Goal: Information Seeking & Learning: Learn about a topic

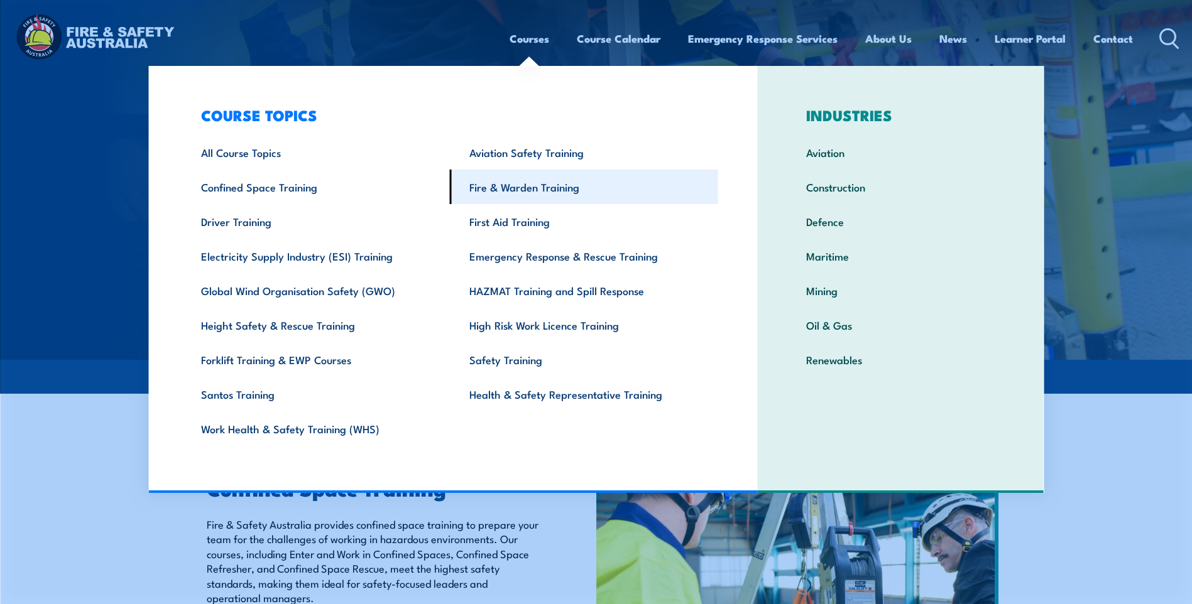
click at [537, 190] on link "Fire & Warden Training" at bounding box center [584, 187] width 268 height 35
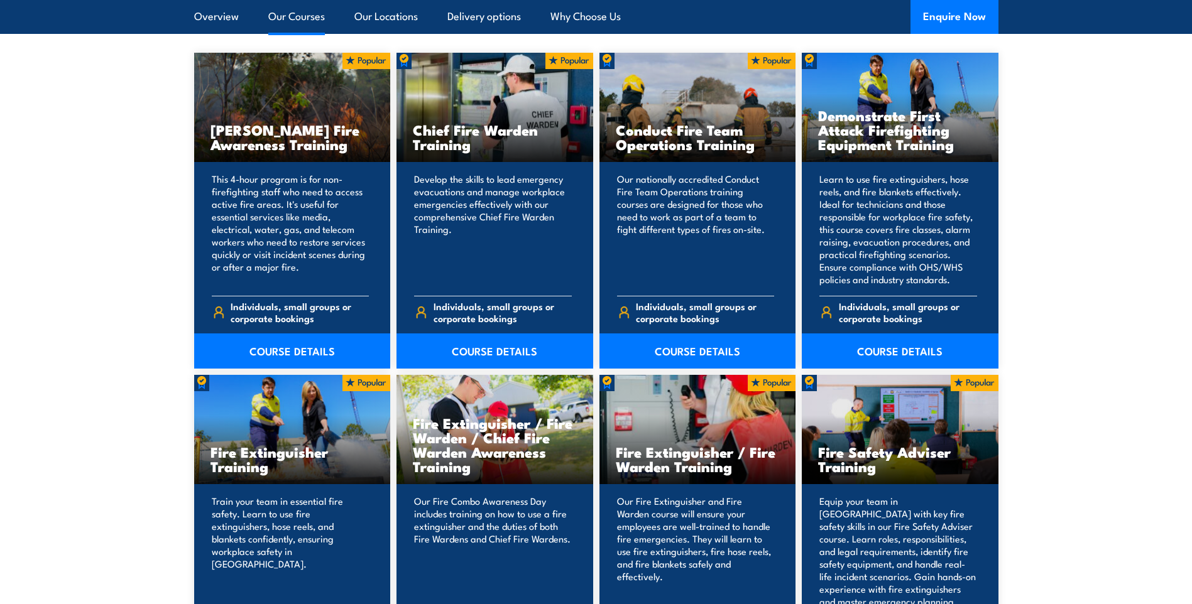
scroll to position [1131, 0]
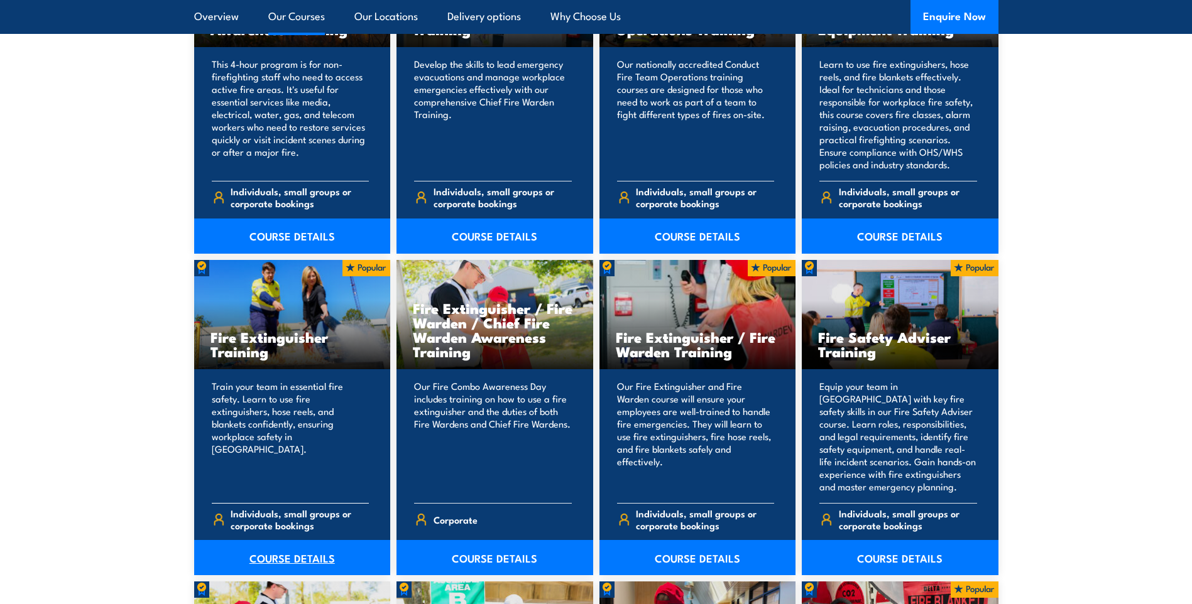
click at [290, 565] on link "COURSE DETAILS" at bounding box center [292, 557] width 197 height 35
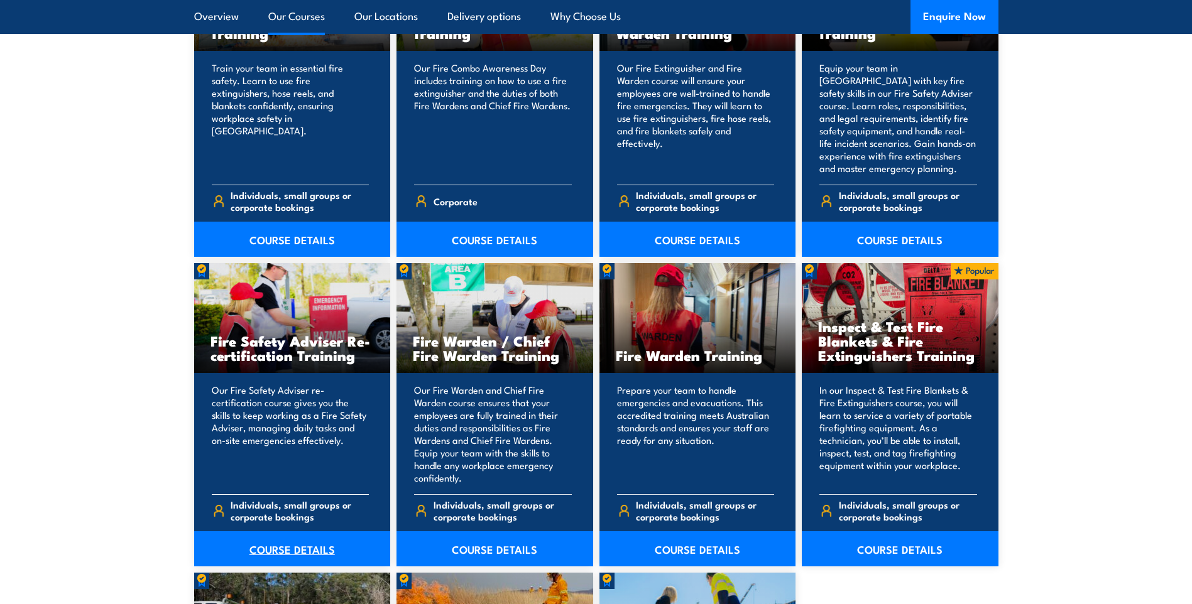
scroll to position [1508, 0]
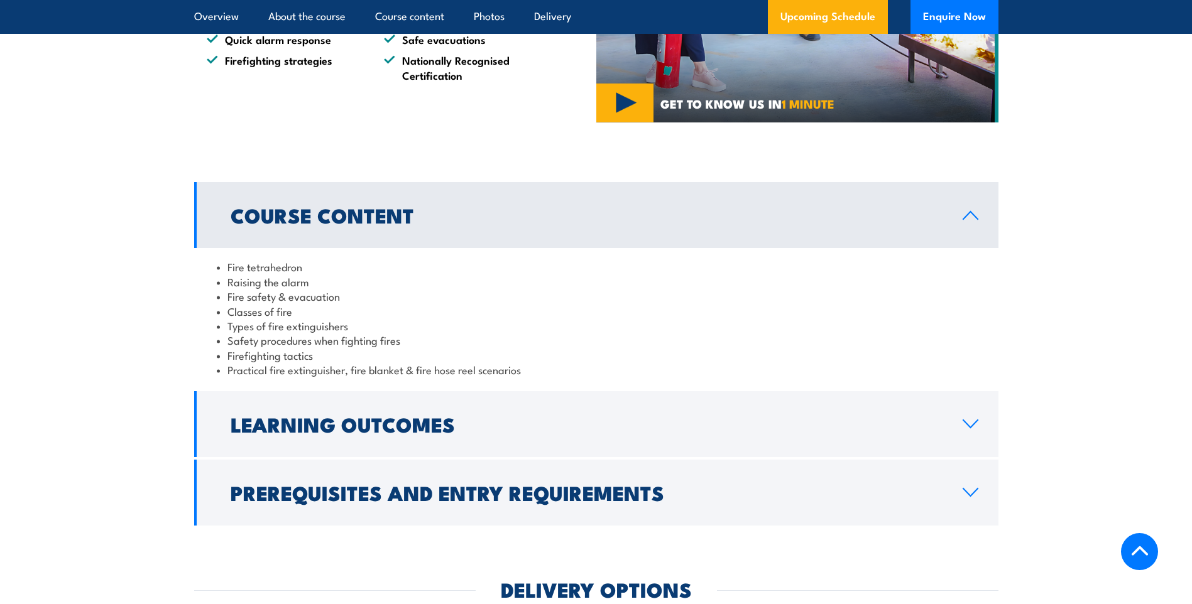
scroll to position [1068, 0]
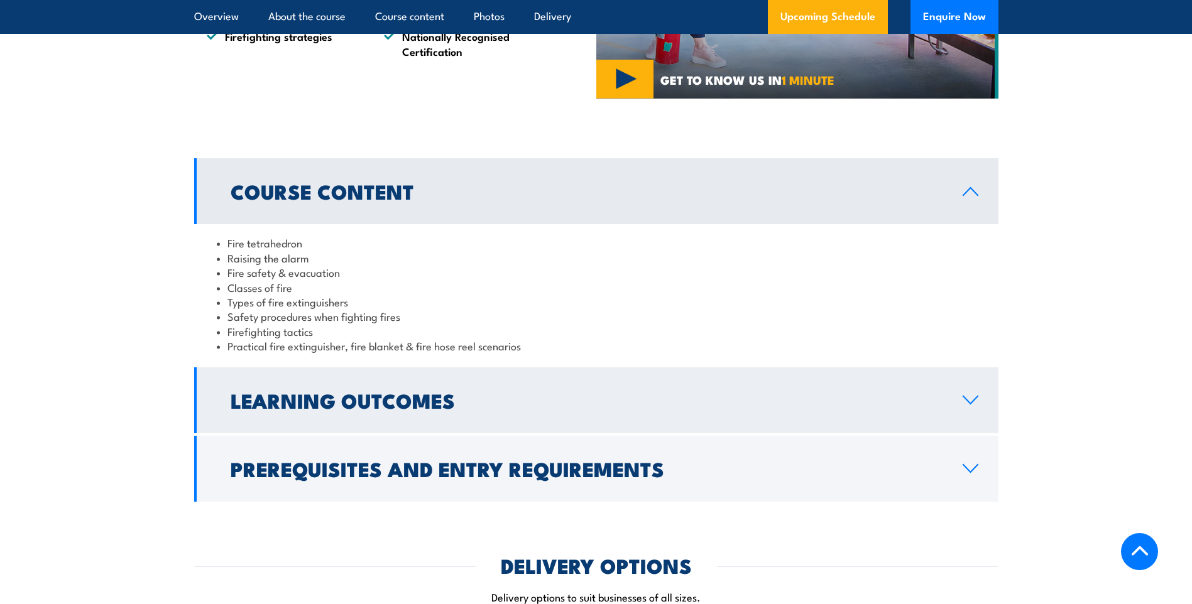
click at [259, 403] on h2 "Learning Outcomes" at bounding box center [587, 400] width 712 height 18
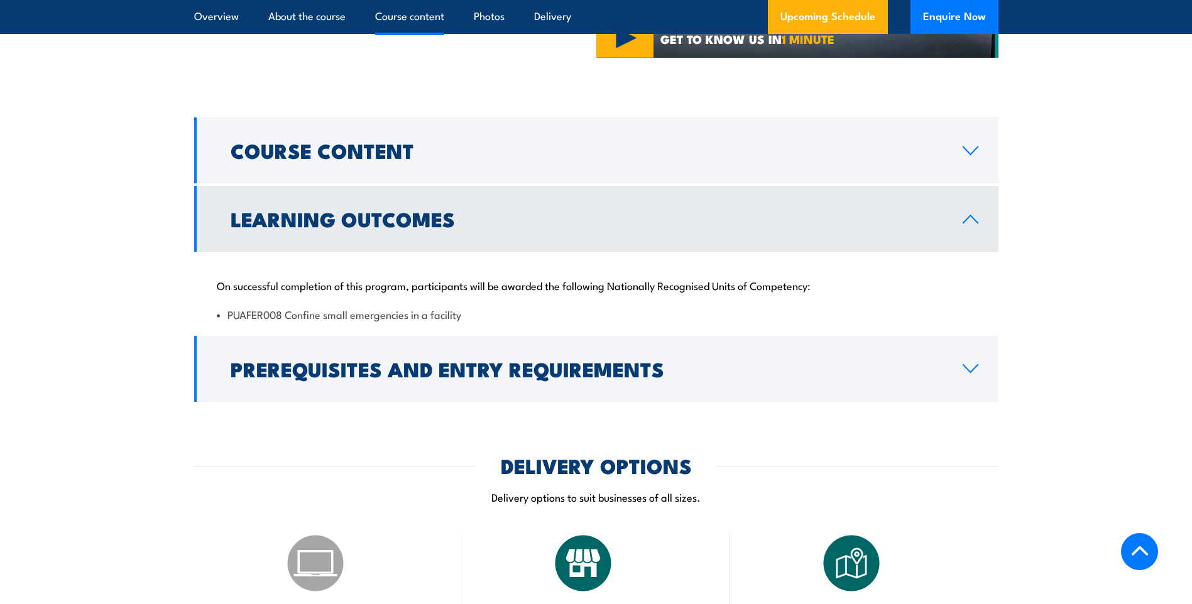
scroll to position [1131, 0]
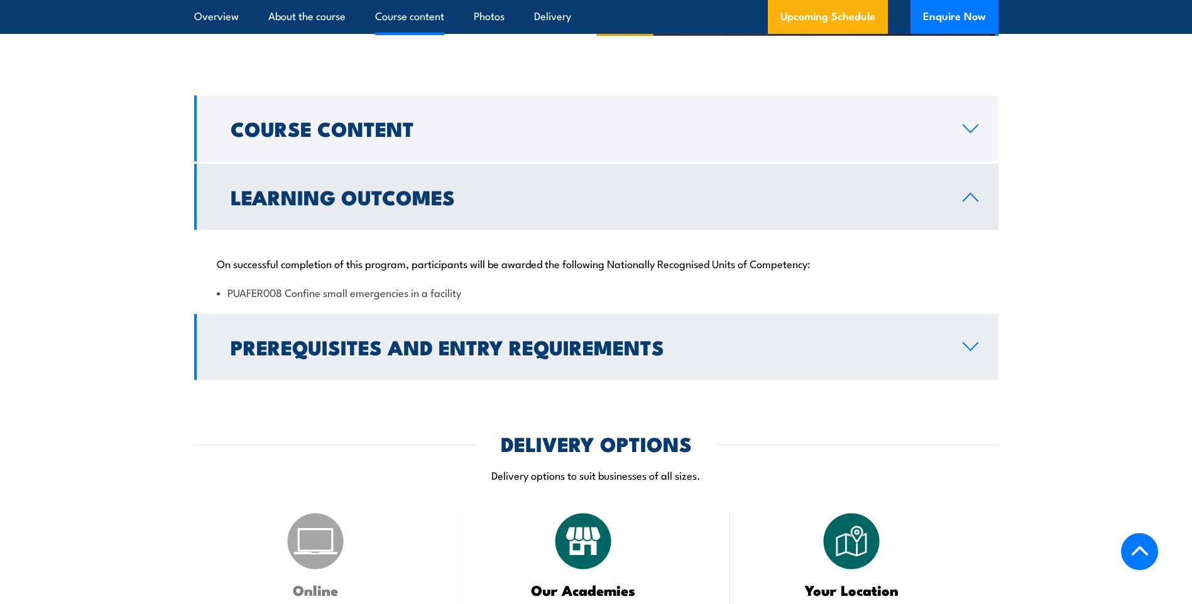
click at [278, 338] on h2 "Prerequisites and Entry Requirements" at bounding box center [587, 347] width 712 height 18
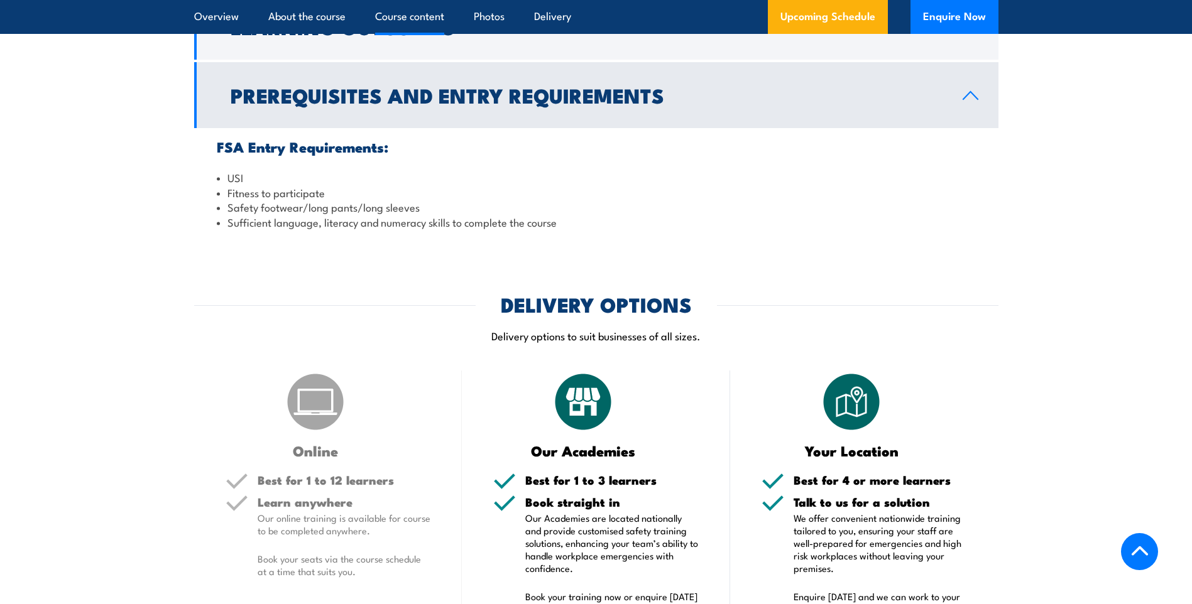
scroll to position [1382, 0]
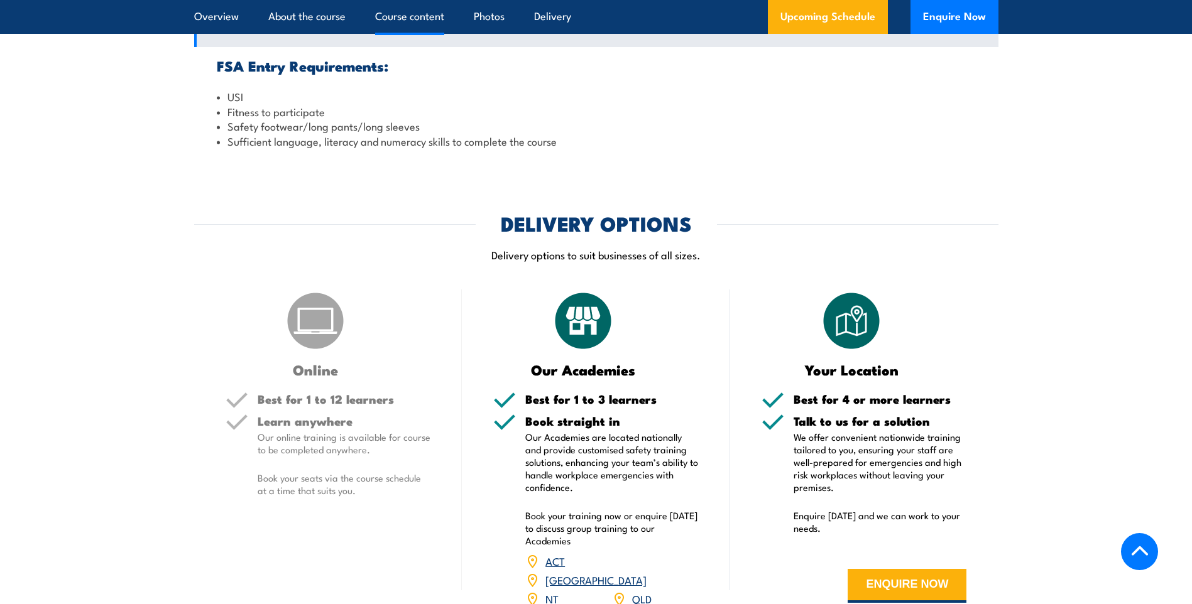
click at [312, 347] on img at bounding box center [315, 321] width 63 height 63
click at [334, 384] on div "Online Best for 1 to 12 learners Learn anywhere Our online training is availabl…" at bounding box center [328, 476] width 268 height 373
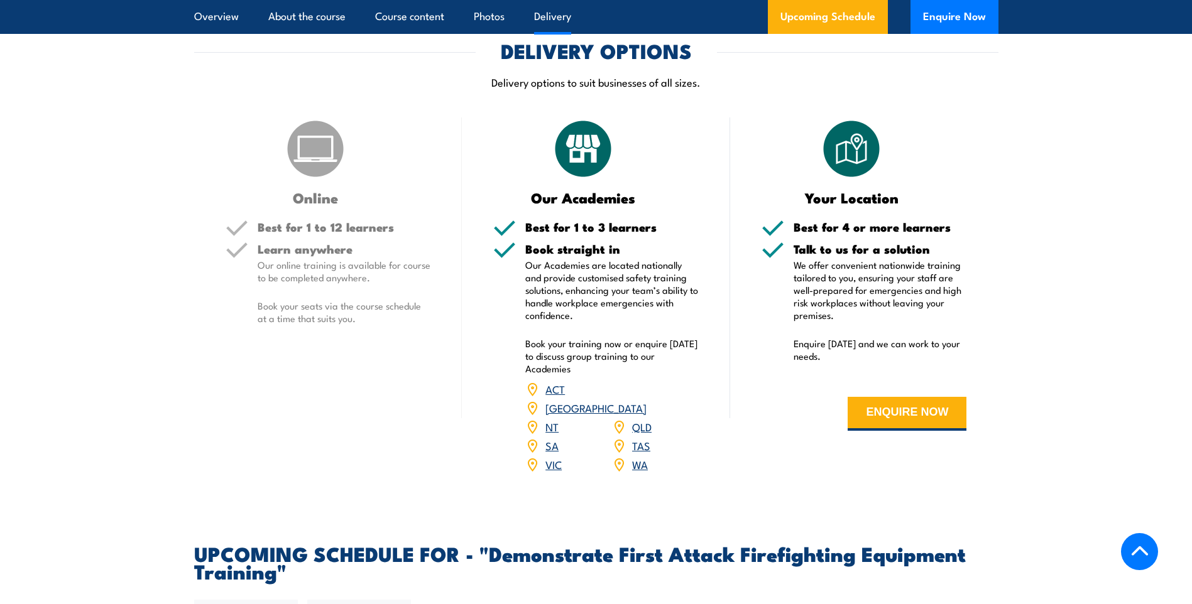
scroll to position [1759, 0]
click at [318, 190] on h3 "Online" at bounding box center [316, 197] width 180 height 14
click at [329, 221] on h5 "Best for 1 to 12 learners" at bounding box center [344, 227] width 173 height 12
click at [304, 302] on p "Book your seats via the course schedule at a time that suits you." at bounding box center [344, 311] width 173 height 25
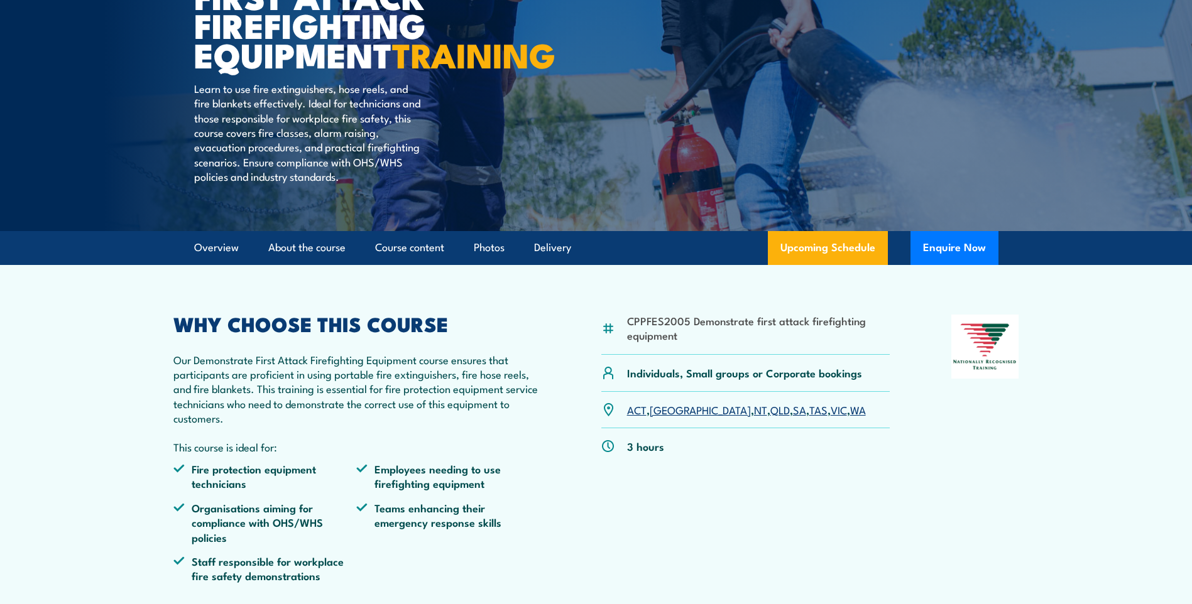
scroll to position [0, 0]
